Goal: Transaction & Acquisition: Download file/media

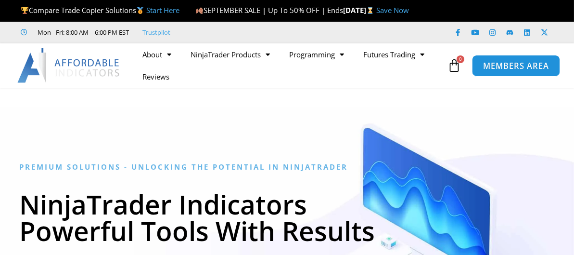
click at [492, 70] on span "MEMBERS AREA" at bounding box center [516, 66] width 66 height 8
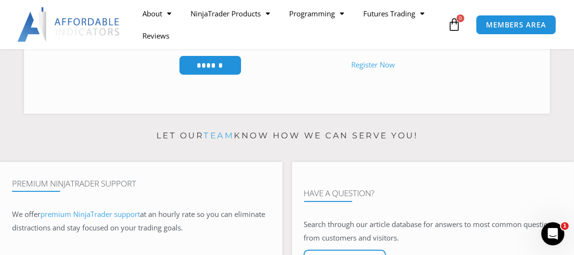
scroll to position [160, 0]
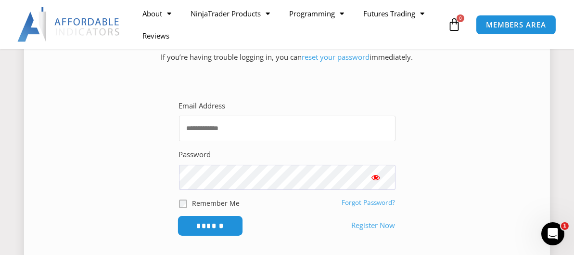
type input "**********"
click at [213, 234] on input "******" at bounding box center [210, 225] width 66 height 21
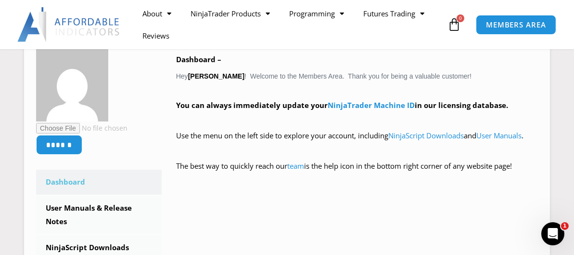
scroll to position [152, 0]
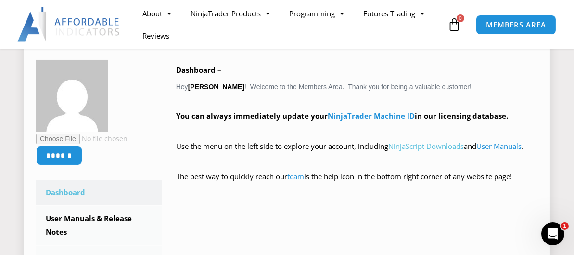
click at [444, 151] on link "NinjaScript Downloads" at bounding box center [426, 146] width 76 height 10
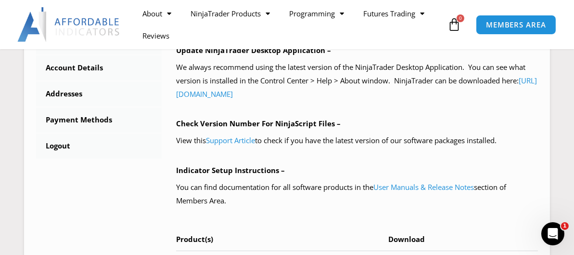
scroll to position [400, 0]
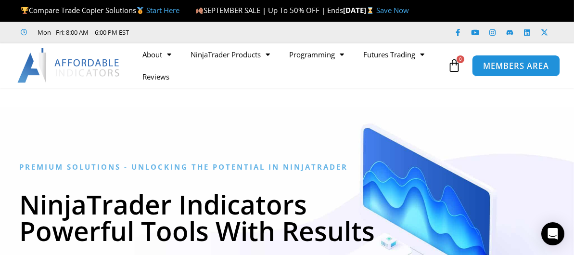
click at [516, 70] on span "MEMBERS AREA" at bounding box center [516, 66] width 66 height 8
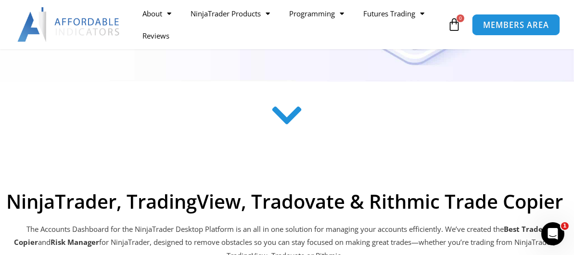
scroll to position [246, 0]
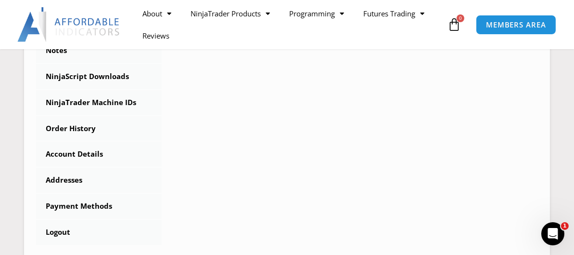
scroll to position [373, 0]
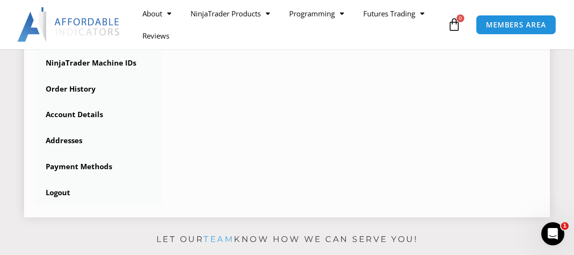
click at [107, 50] on link "NinjaScript Downloads" at bounding box center [99, 37] width 126 height 25
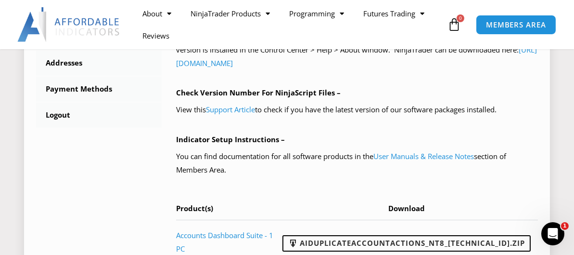
scroll to position [451, 0]
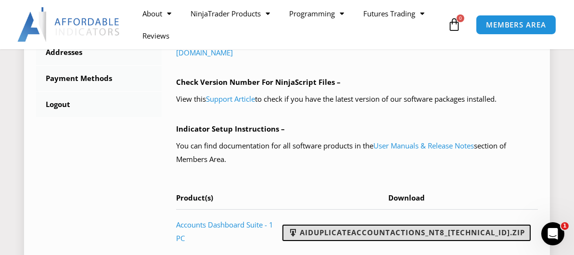
click at [427, 241] on link "AIDuplicateAccountActions_NT8_[TECHNICAL_ID].zip" at bounding box center [406, 232] width 248 height 16
